Goal: Transaction & Acquisition: Purchase product/service

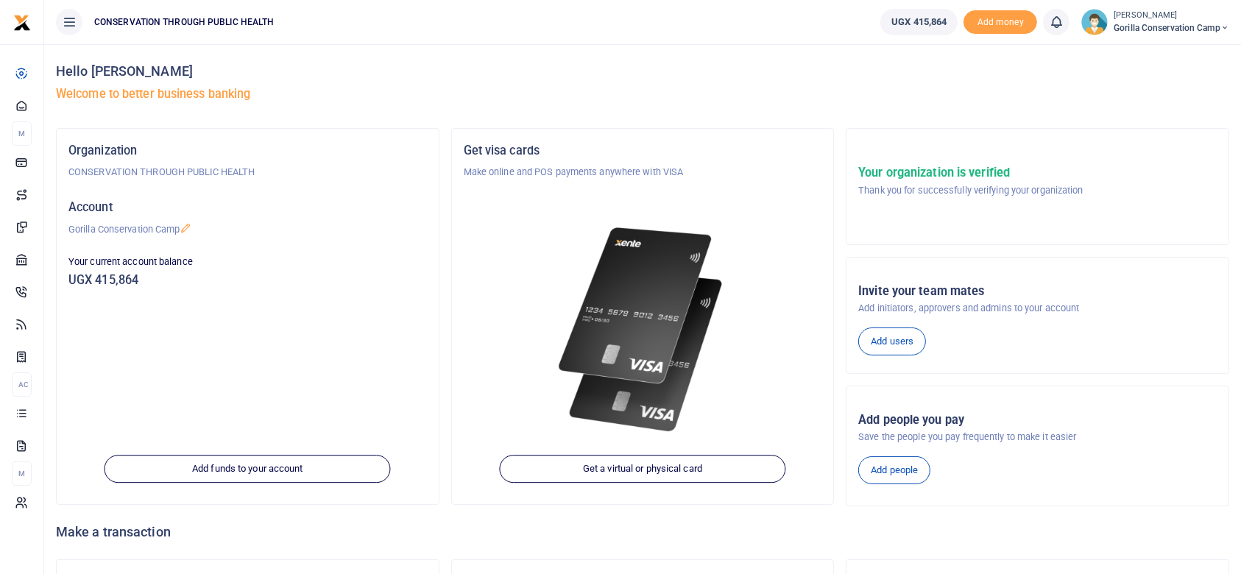
scroll to position [118, 0]
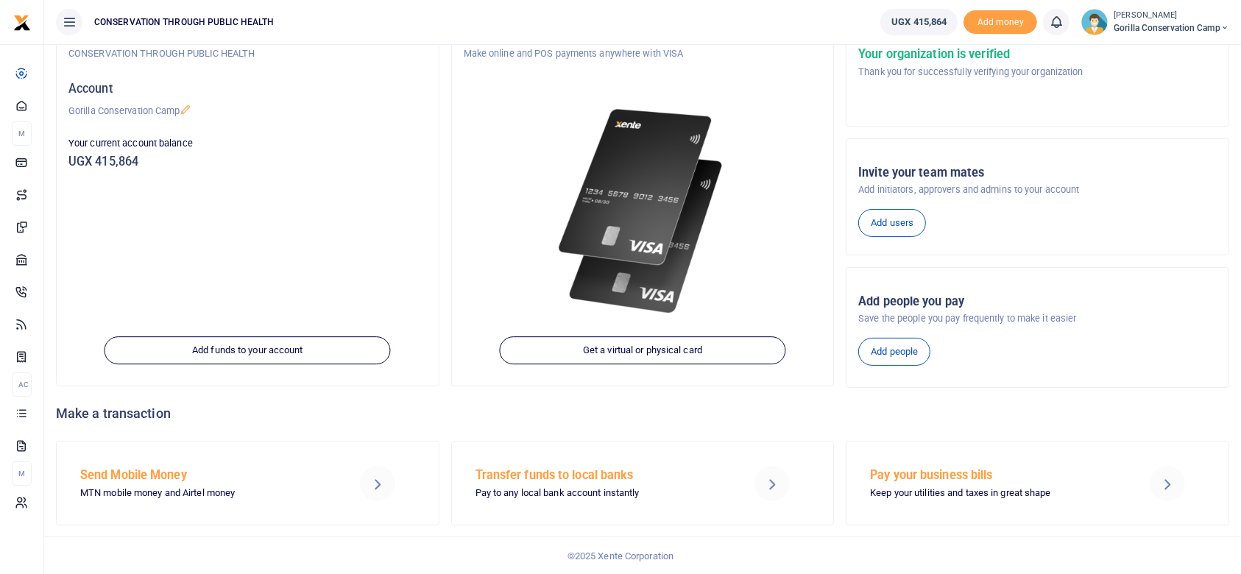
click at [139, 472] on h5 "Send Mobile Money" at bounding box center [204, 475] width 248 height 15
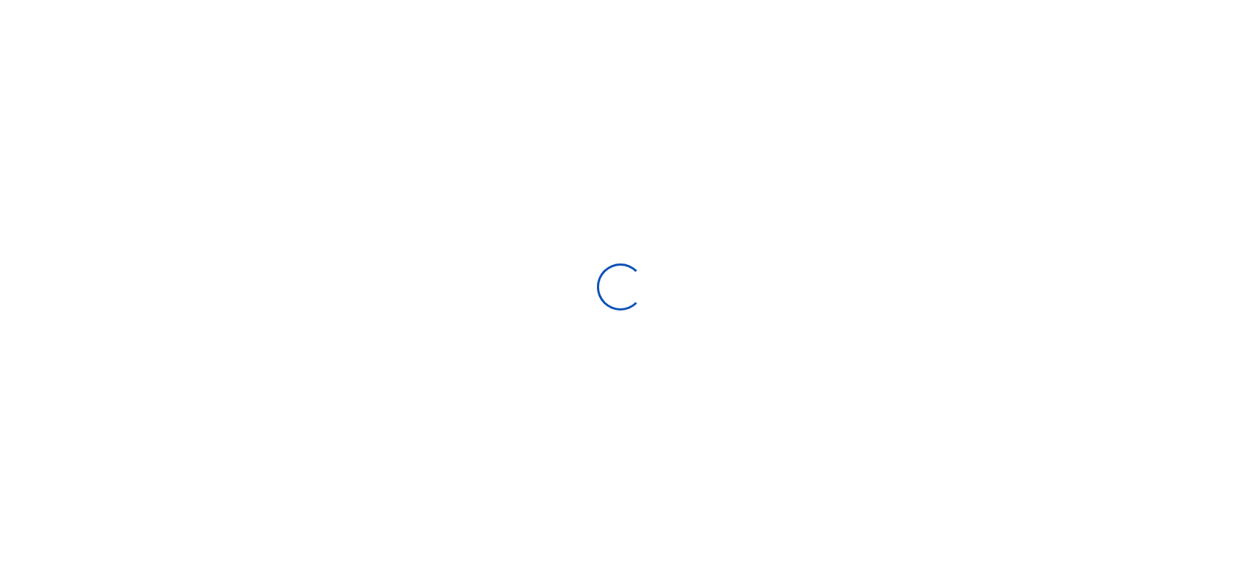
select select
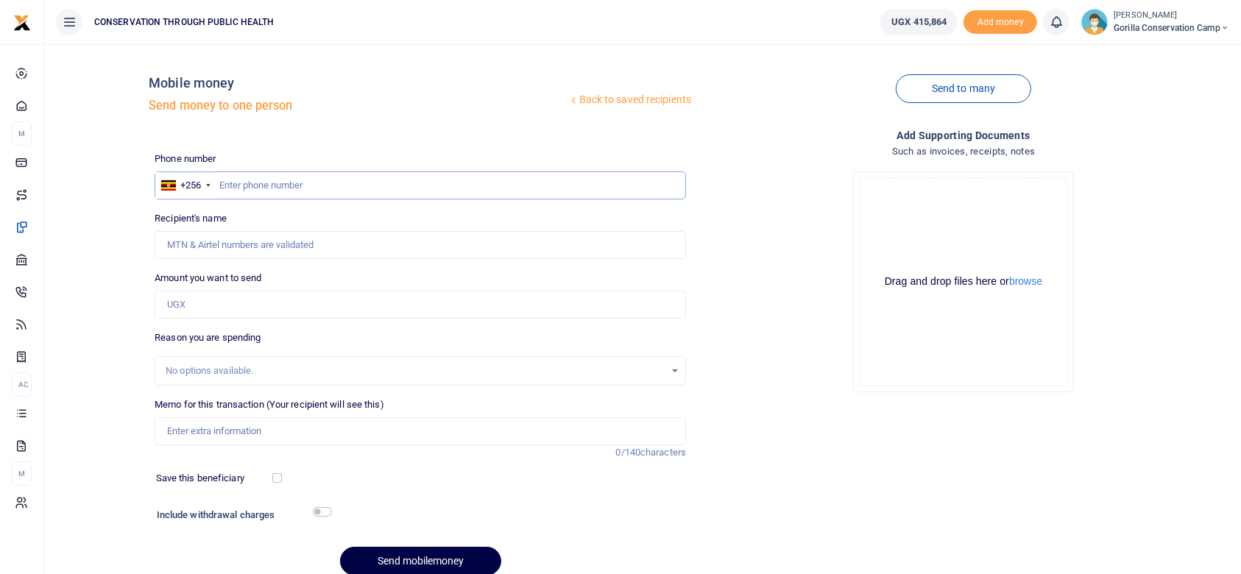
click at [223, 181] on input "text" at bounding box center [420, 185] width 531 height 28
type input "752167528"
type input "Milton Byamukama"
type input "752167528"
click at [195, 304] on input "Amount you want to send" at bounding box center [420, 305] width 531 height 28
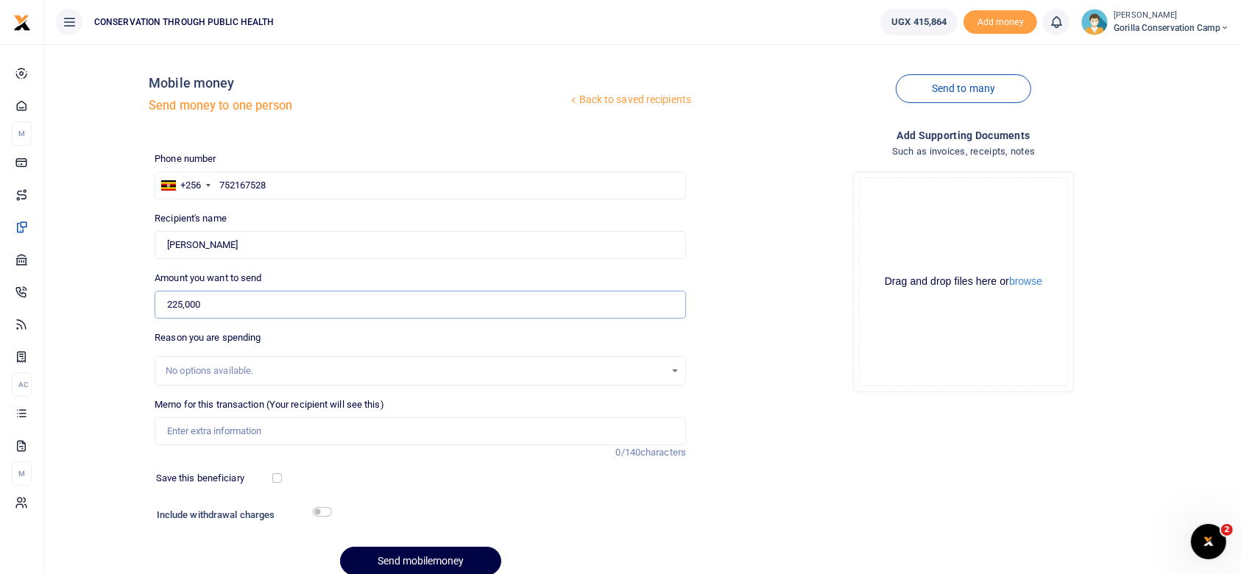
type input "225,000"
click at [174, 431] on input "Memo for this transaction (Your recipient will see this)" at bounding box center [420, 431] width 531 height 28
type input "Beef for the workshop"
click at [422, 559] on button "Send mobilemoney" at bounding box center [420, 561] width 161 height 29
click at [670, 369] on div "No options available." at bounding box center [420, 371] width 530 height 16
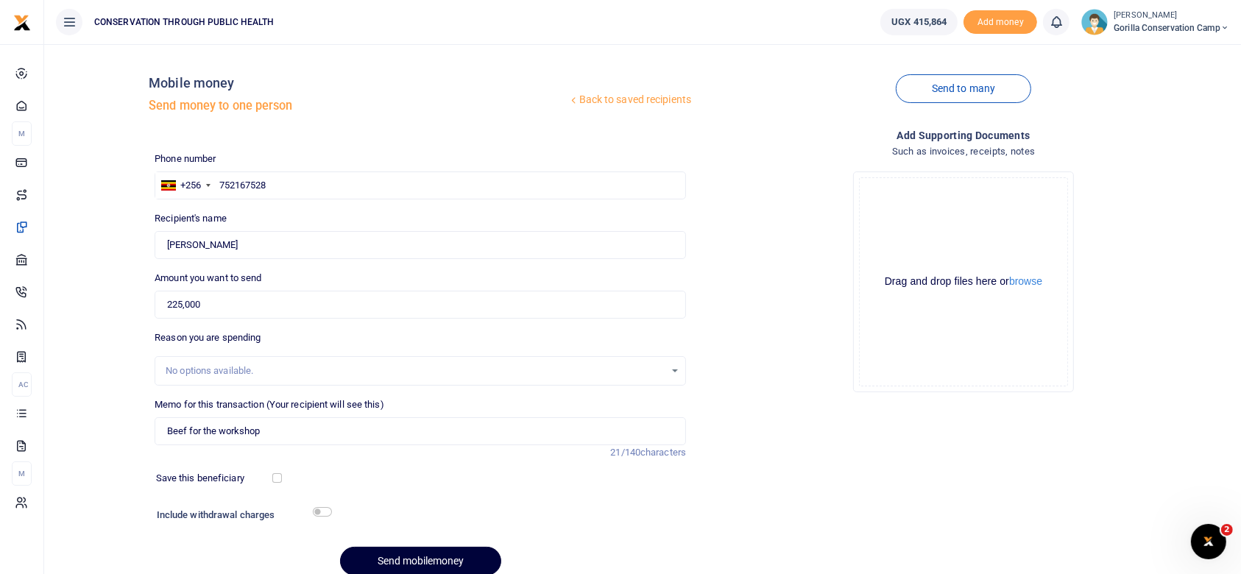
click at [418, 558] on button "Send mobilemoney" at bounding box center [420, 561] width 161 height 29
click at [259, 245] on input "Found" at bounding box center [420, 245] width 531 height 28
click at [216, 304] on input "225,000" at bounding box center [420, 305] width 531 height 28
click at [185, 366] on div "No options available." at bounding box center [415, 370] width 499 height 15
click at [410, 553] on button "Send mobilemoney" at bounding box center [420, 561] width 161 height 29
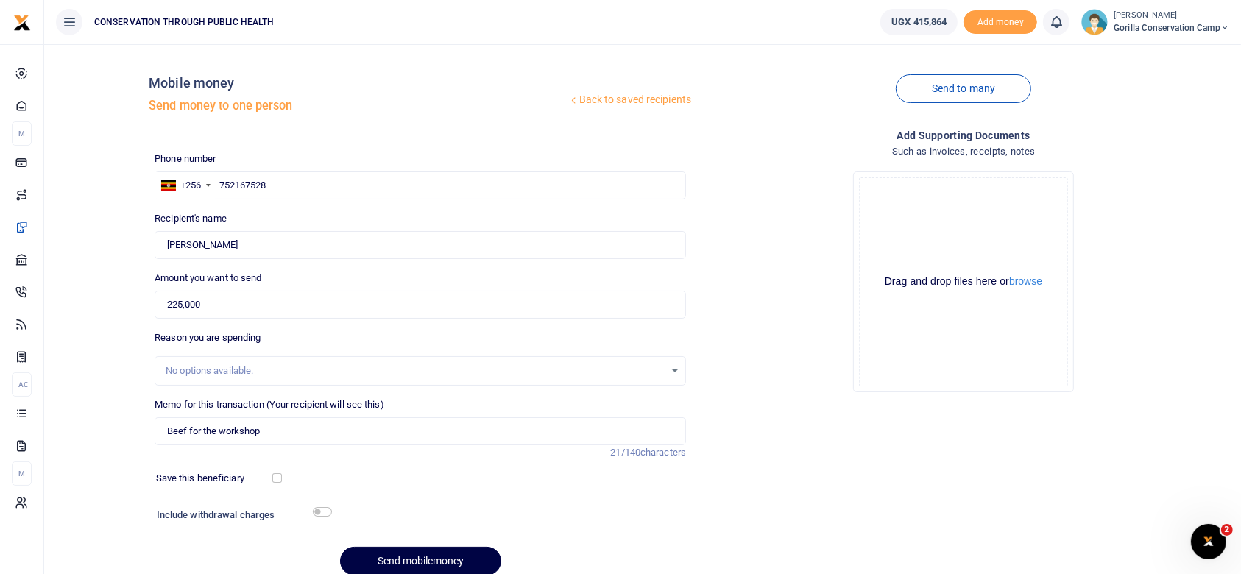
click at [255, 362] on div "No options available." at bounding box center [420, 370] width 531 height 29
click at [677, 372] on div "No options available." at bounding box center [420, 371] width 530 height 16
click at [675, 367] on div "No options available." at bounding box center [420, 371] width 530 height 16
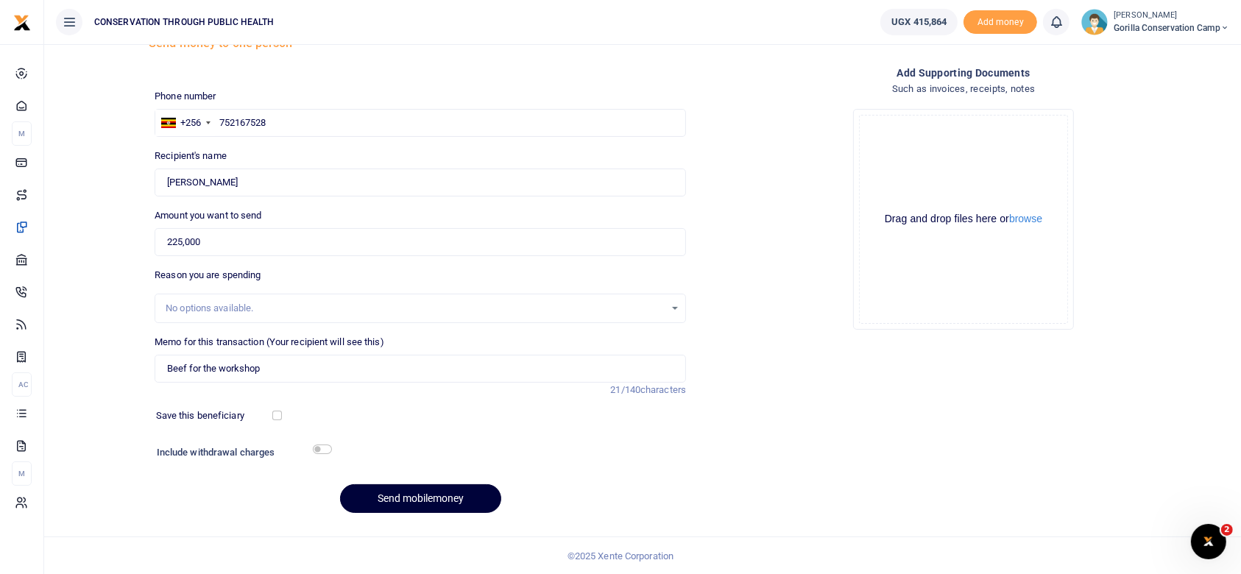
click at [414, 494] on button "Send mobilemoney" at bounding box center [420, 498] width 161 height 29
click at [256, 177] on input "Found" at bounding box center [420, 182] width 531 height 28
click at [441, 496] on button "Send mobilemoney" at bounding box center [420, 498] width 161 height 29
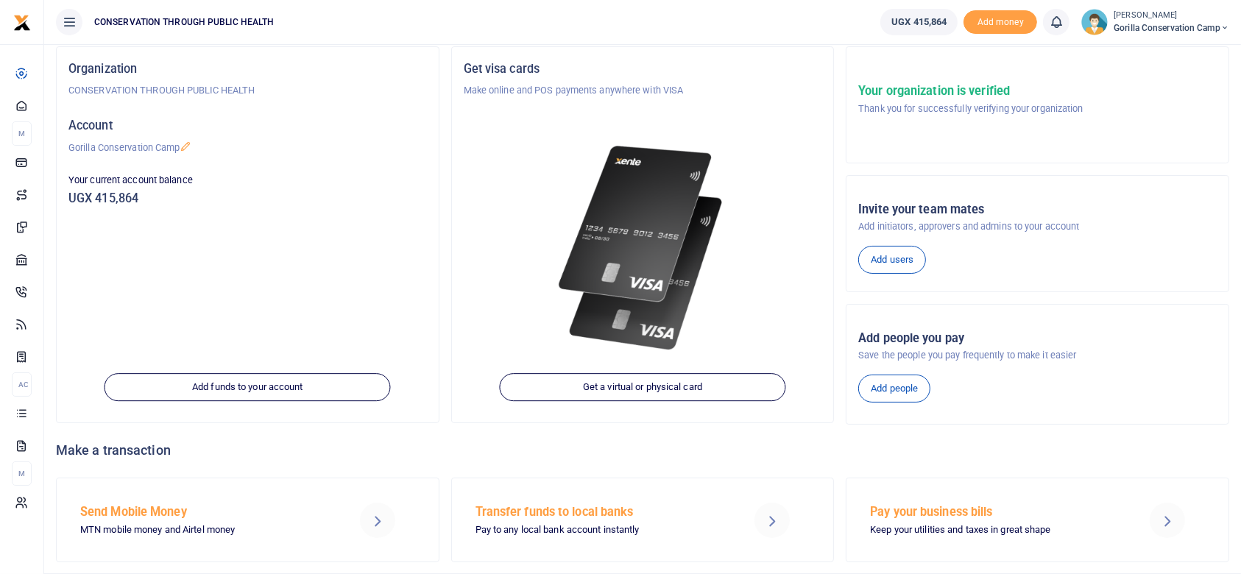
scroll to position [118, 0]
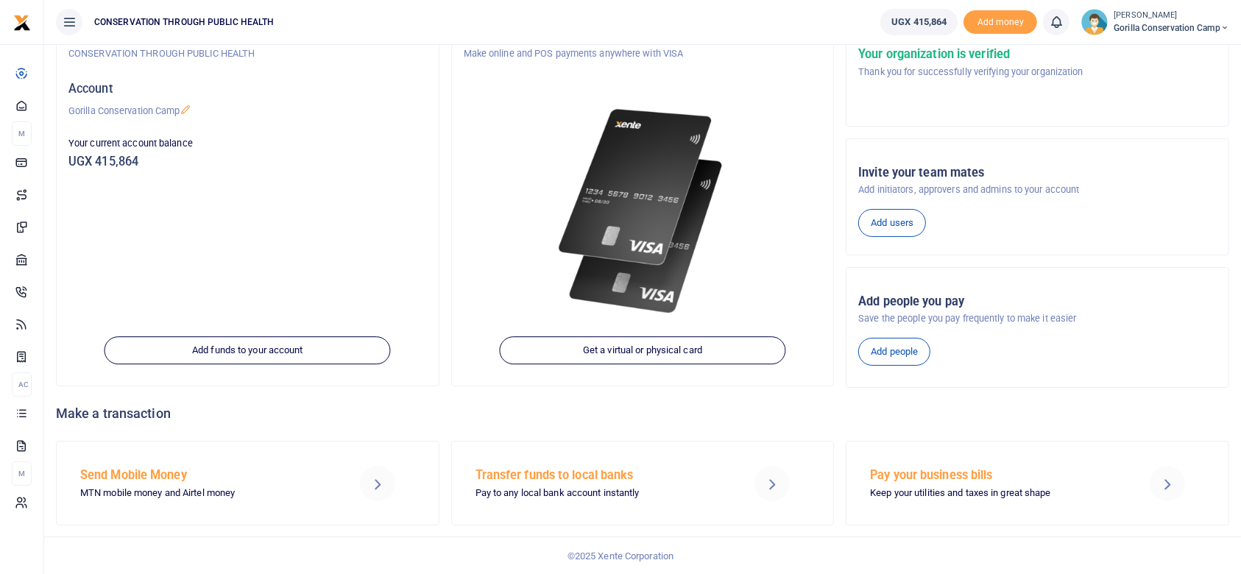
click at [161, 476] on h5 "Send Mobile Money" at bounding box center [204, 475] width 248 height 15
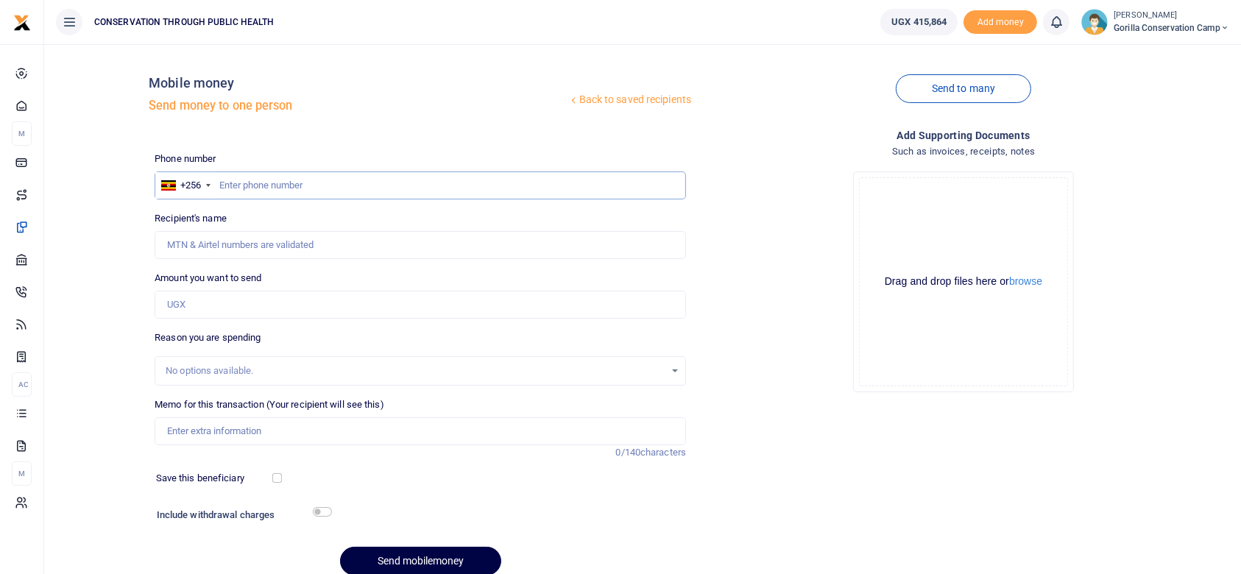
click at [226, 180] on input "text" at bounding box center [420, 185] width 531 height 28
type input "752167528"
click at [216, 300] on input "Amount you want to send" at bounding box center [420, 305] width 531 height 28
type input "Milton Byamukama"
type input "225,000"
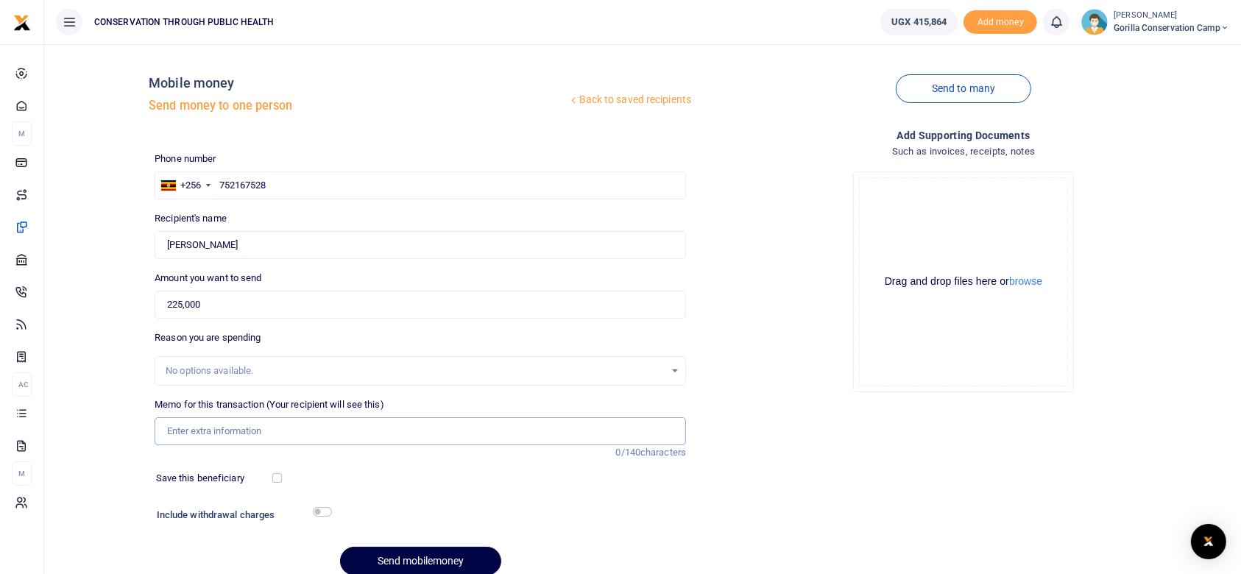
click at [274, 438] on input "Memo for this transaction (Your recipient will see this)" at bounding box center [420, 431] width 531 height 28
type input "Beef for the workshop"
click at [412, 558] on button "Send mobilemoney" at bounding box center [420, 561] width 161 height 29
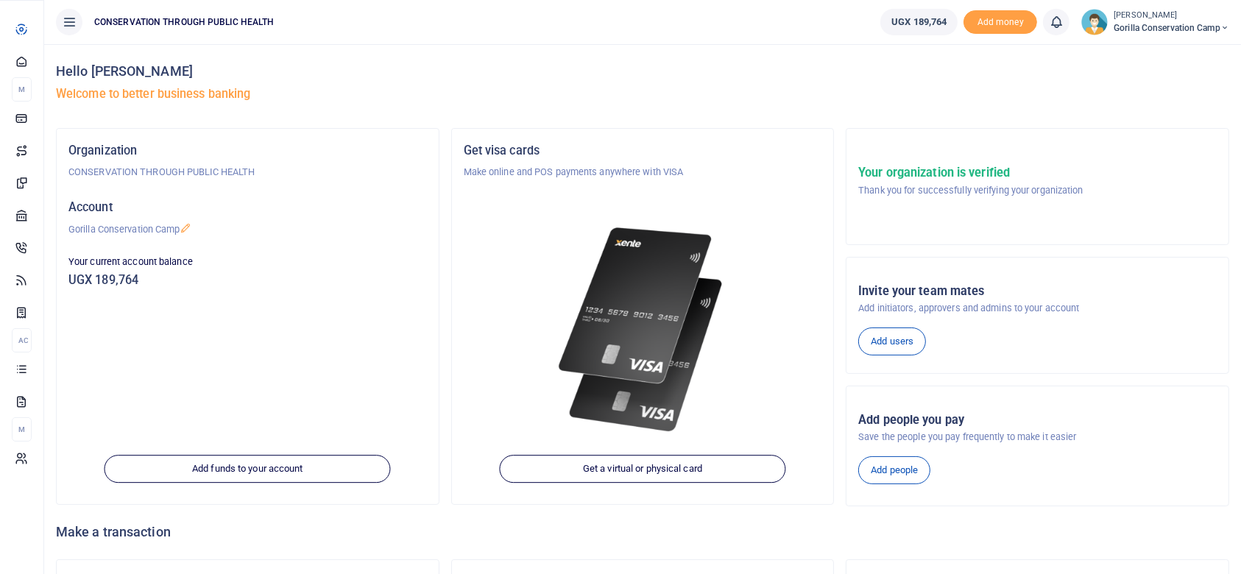
click at [0, 0] on span "Dashboard" at bounding box center [0, 0] width 0 height 0
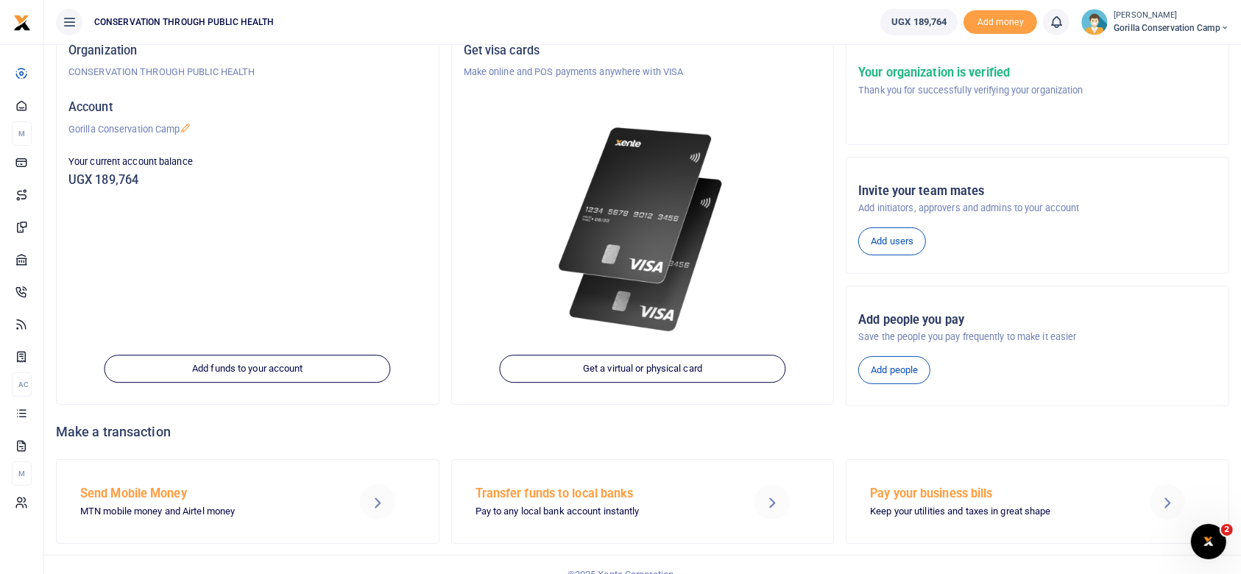
scroll to position [118, 0]
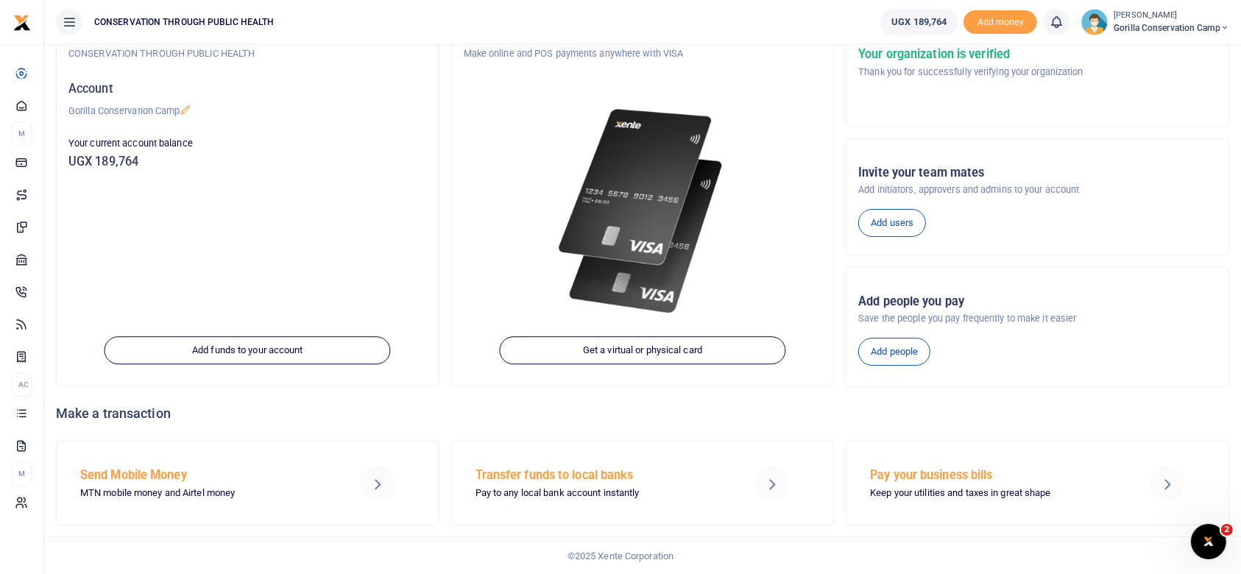
click at [127, 474] on h5 "Send Mobile Money" at bounding box center [204, 475] width 248 height 15
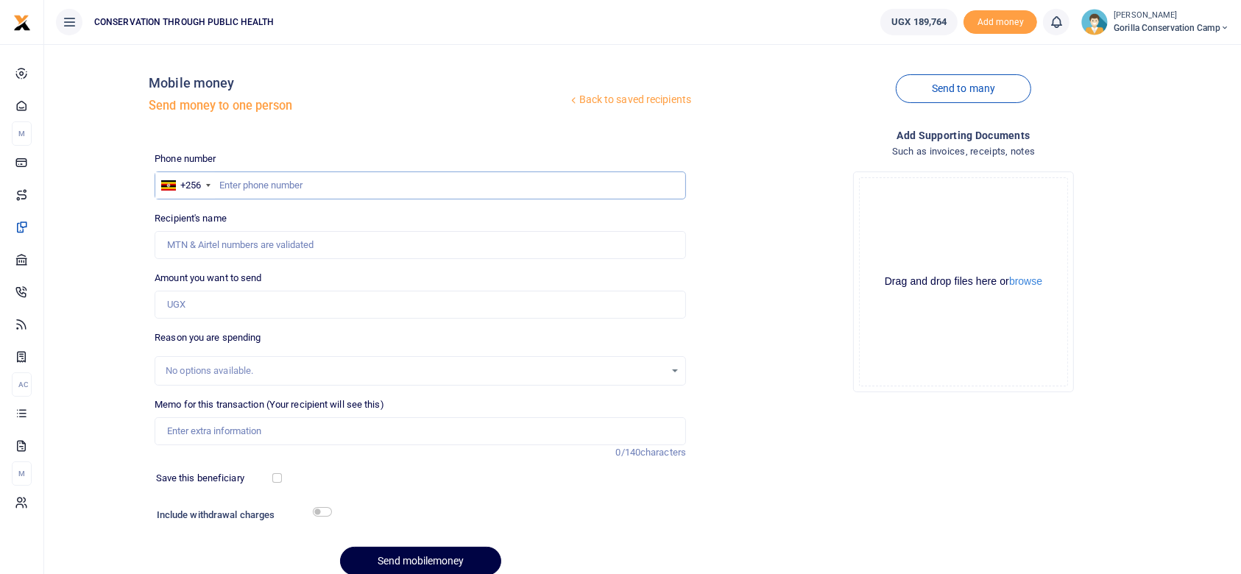
click at [224, 182] on input "text" at bounding box center [420, 185] width 531 height 28
type input "780484259"
type input "[PERSON_NAME]"
type input "780484259"
click at [216, 306] on input "Amount you want to send" at bounding box center [420, 305] width 531 height 28
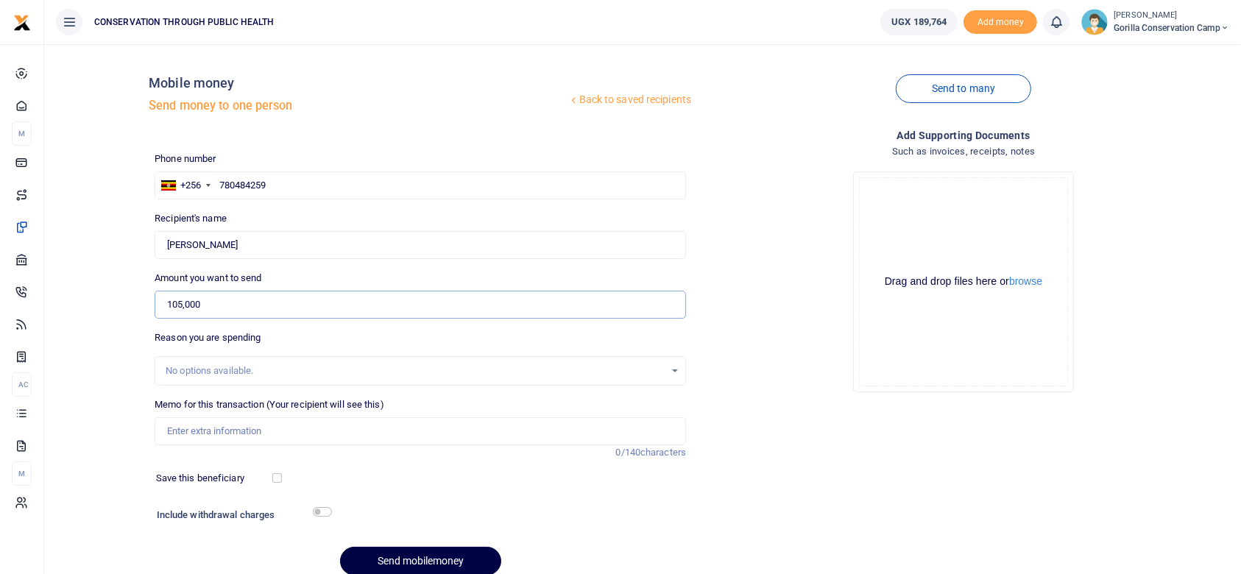
type input "105,000"
click at [178, 427] on input "Memo for this transaction (Your recipient will see this)" at bounding box center [420, 431] width 531 height 28
type input "Internet"
click at [418, 558] on button "Send mobilemoney" at bounding box center [420, 561] width 161 height 29
